Goal: Communication & Community: Ask a question

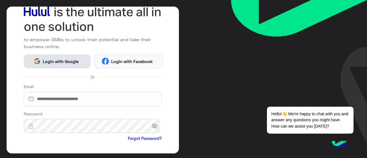
scroll to position [35, 0]
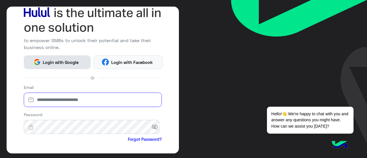
click at [65, 99] on input "email" at bounding box center [93, 100] width 138 height 14
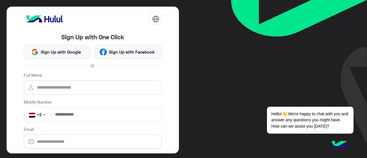
click at [98, 29] on app-account-details "Sign Up with One Click Sign Up with Google Sign Up with Facebook Or Full Name M…" at bounding box center [93, 128] width 138 height 203
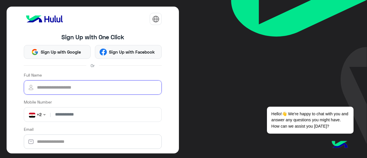
click at [95, 85] on input "Full Name" at bounding box center [93, 87] width 138 height 14
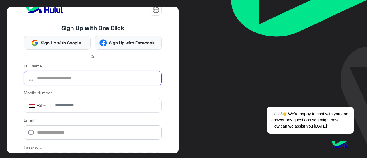
scroll to position [9, 0]
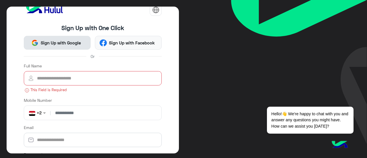
click at [72, 42] on span "Sign Up with Google" at bounding box center [60, 43] width 44 height 7
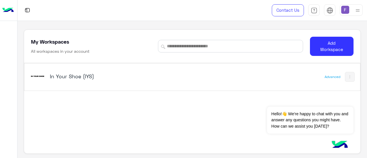
click at [81, 74] on h5 "In Your Shoe (IYS)" at bounding box center [108, 76] width 117 height 7
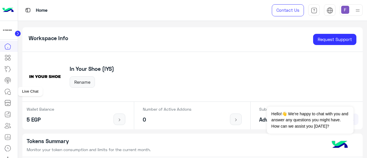
click at [9, 91] on icon at bounding box center [7, 91] width 7 height 7
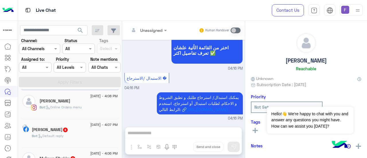
scroll to position [30, 0]
click at [87, 103] on div "[PERSON_NAME]" at bounding box center [79, 101] width 78 height 6
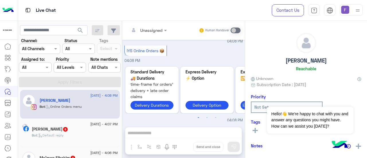
scroll to position [164, 0]
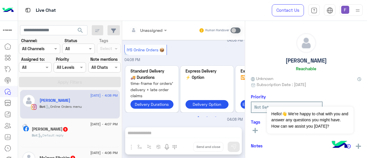
click at [76, 125] on div "[DATE] - 4:07 PM" at bounding box center [75, 125] width 86 height 4
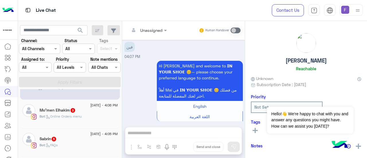
scroll to position [89, 0]
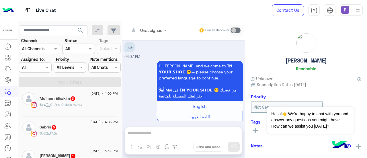
click at [86, 110] on div "Bot : Online Orders menu" at bounding box center [79, 107] width 78 height 10
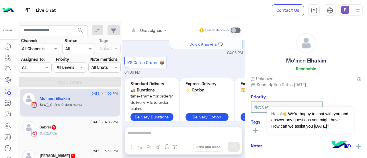
scroll to position [151, 0]
click at [83, 129] on div "Sabrin 5" at bounding box center [79, 128] width 78 height 6
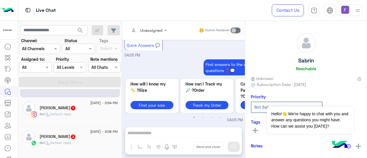
scroll to position [138, 0]
click at [83, 104] on div "[PERSON_NAME] 1" at bounding box center [79, 107] width 78 height 6
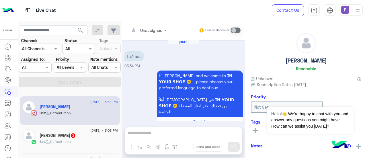
scroll to position [16, 0]
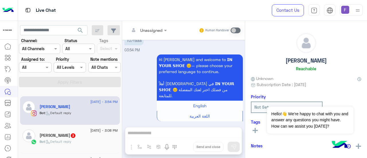
click at [90, 131] on span "[DATE] - 3:08 PM" at bounding box center [103, 130] width 27 height 5
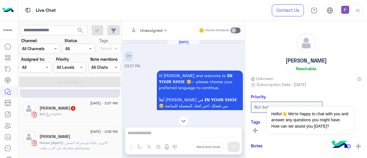
scroll to position [195, 0]
click at [90, 100] on span "[DATE] - 2:37 PM" at bounding box center [103, 102] width 27 height 5
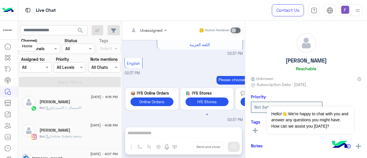
click at [8, 48] on icon at bounding box center [8, 47] width 0 height 1
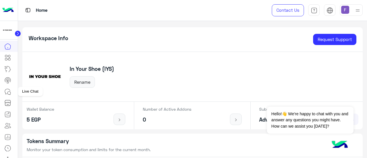
click at [12, 89] on link at bounding box center [7, 91] width 15 height 11
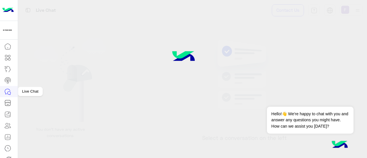
click at [9, 90] on icon at bounding box center [7, 91] width 7 height 7
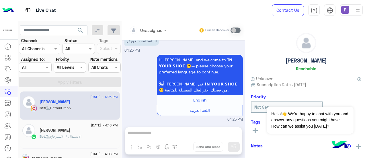
scroll to position [176, 0]
